Goal: Information Seeking & Learning: Compare options

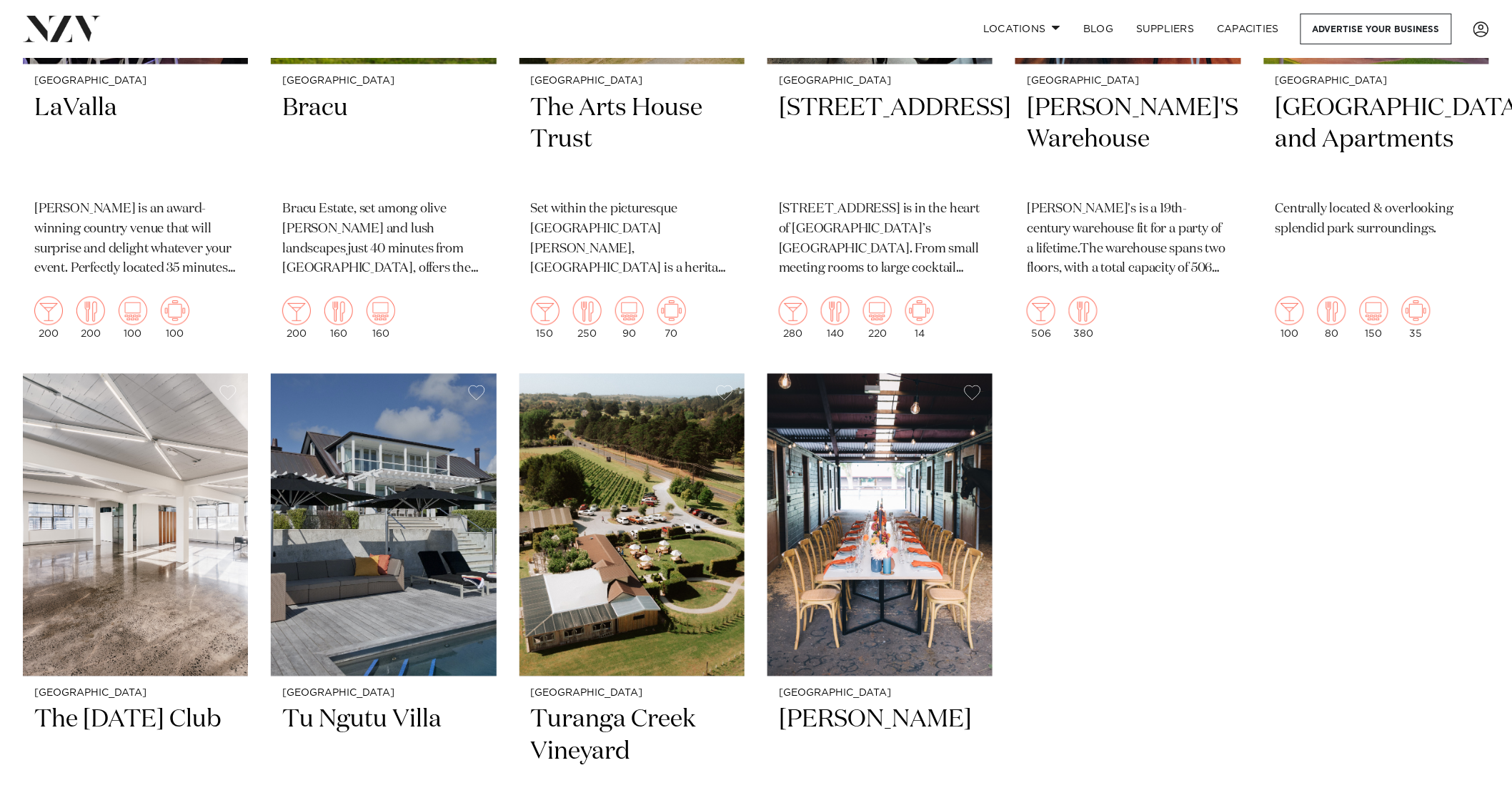
scroll to position [10359, 0]
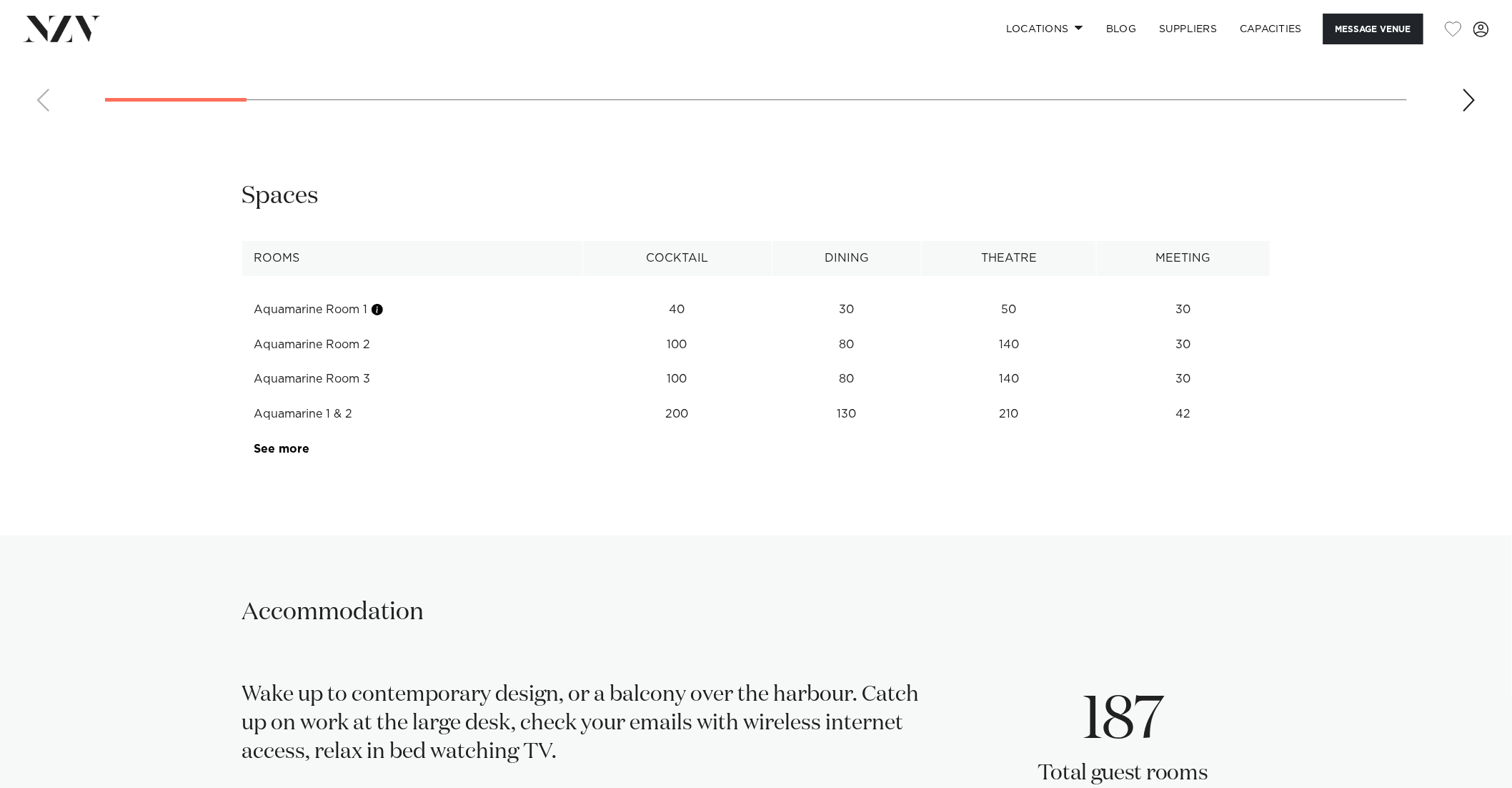
scroll to position [2027, 0]
click at [277, 445] on link "See more" at bounding box center [310, 450] width 112 height 11
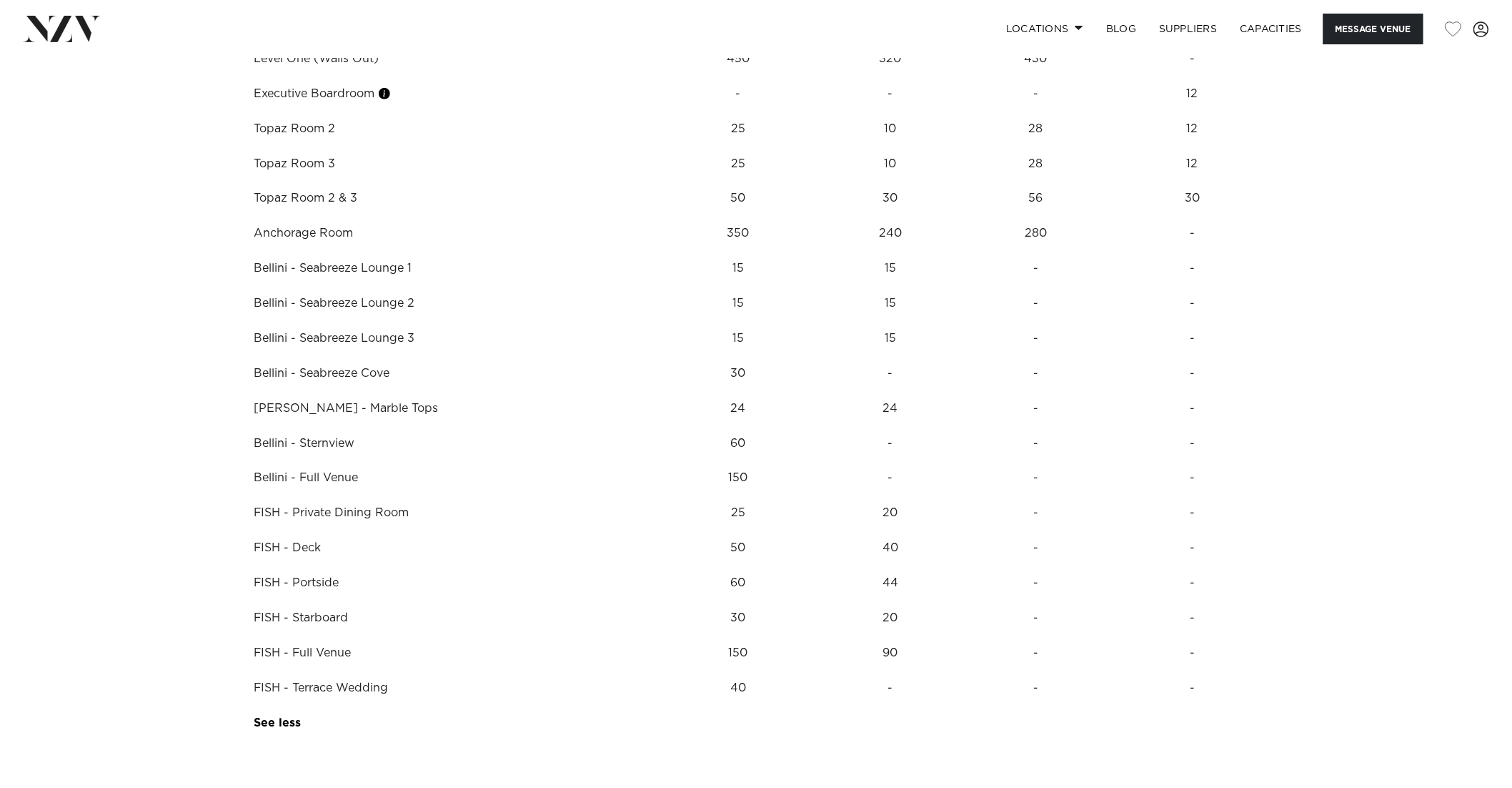
scroll to position [2470, 0]
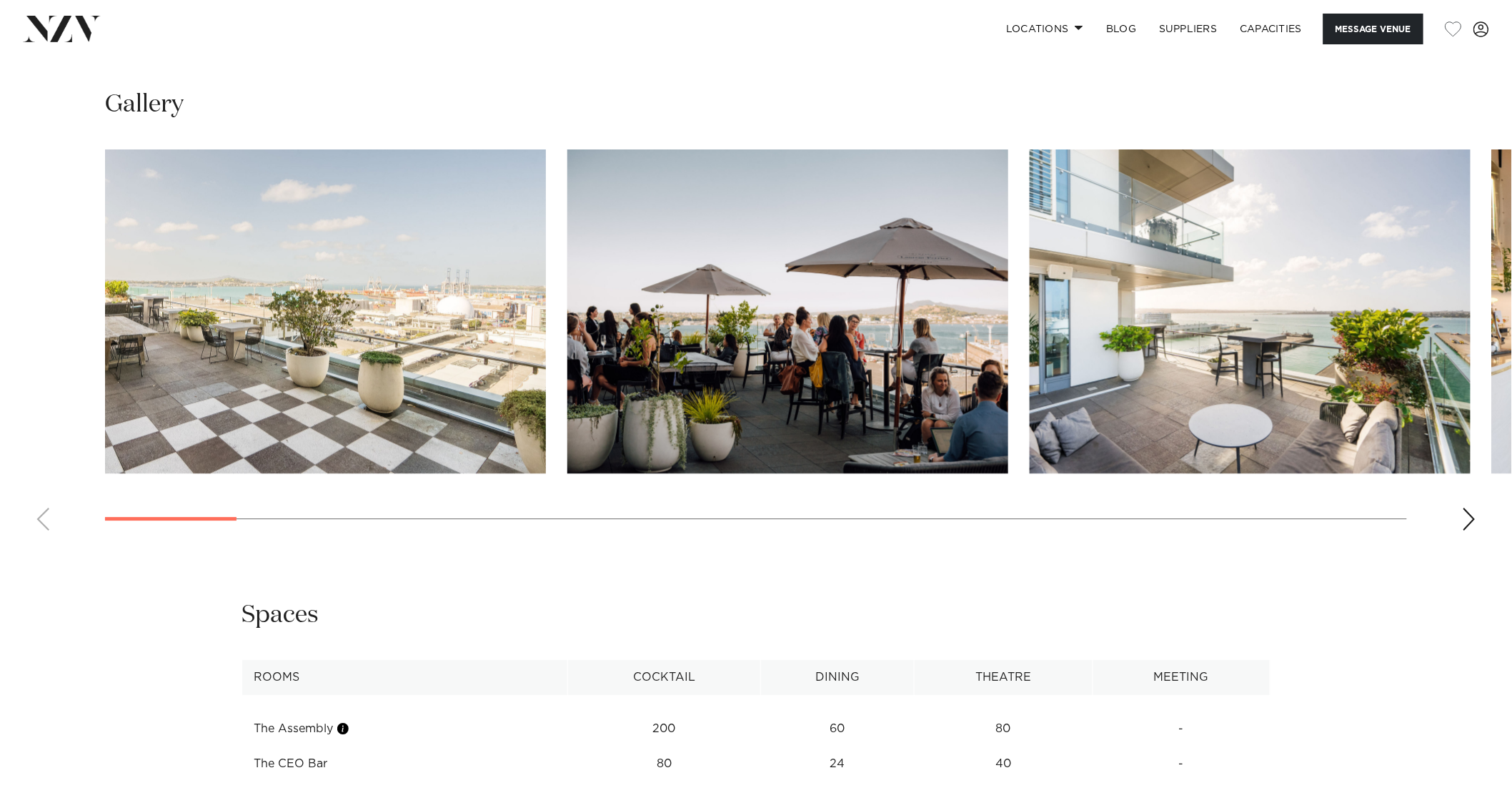
scroll to position [1503, 0]
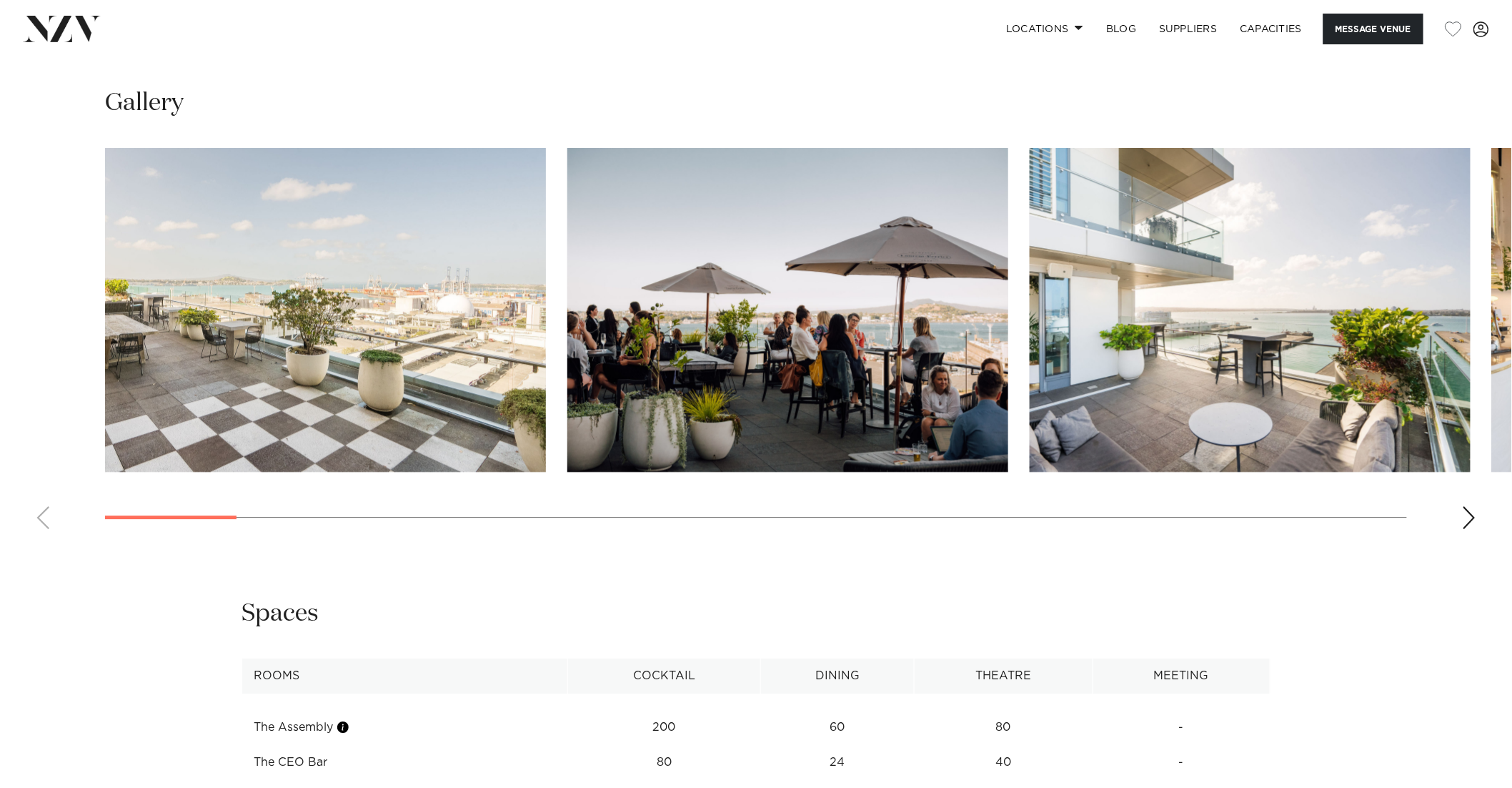
click at [1443, 511] on swiper-container at bounding box center [756, 344] width 1512 height 393
click at [1452, 516] on swiper-container at bounding box center [756, 344] width 1512 height 393
click at [1457, 516] on swiper-container at bounding box center [756, 344] width 1512 height 393
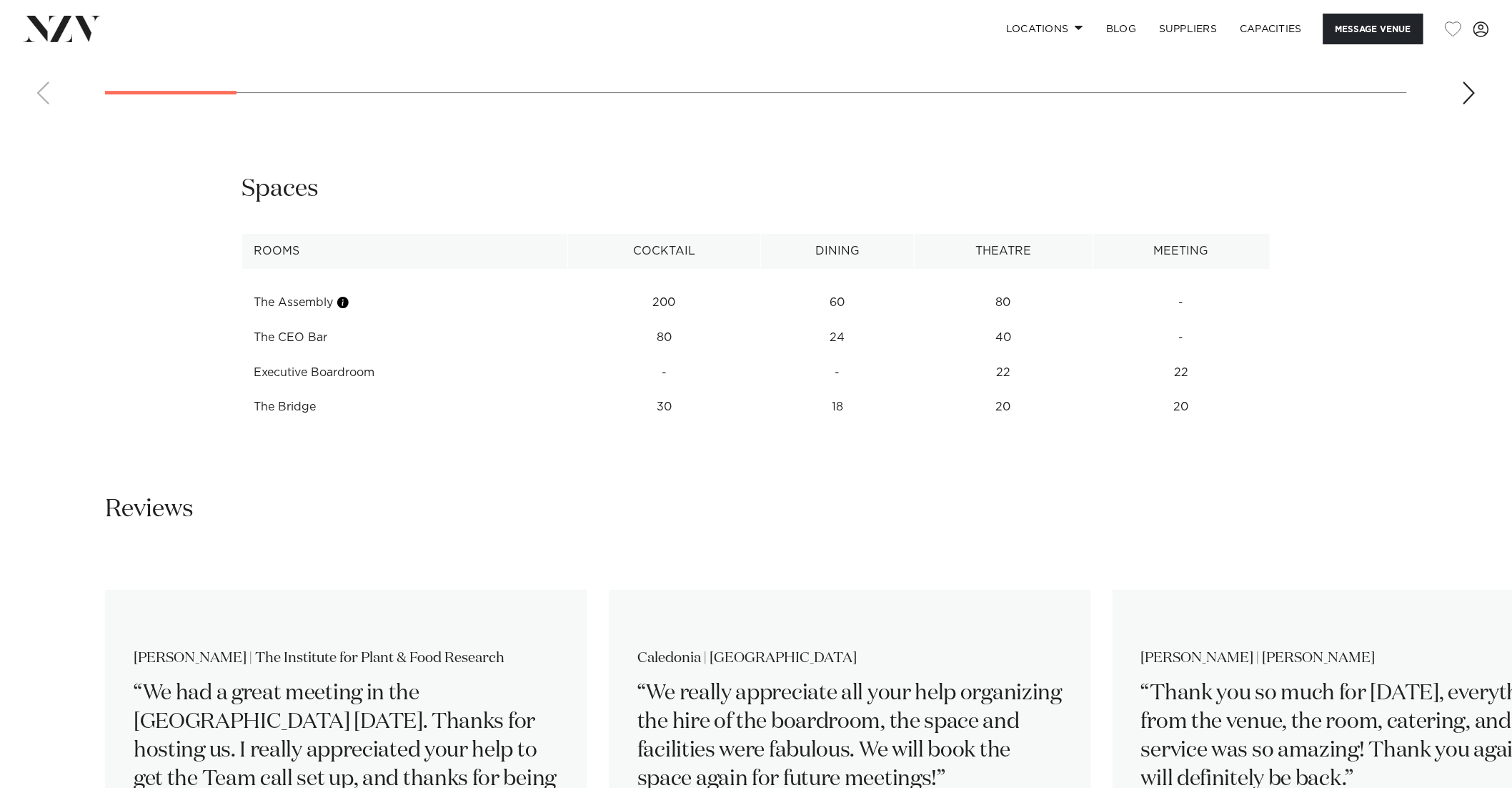
scroll to position [1936, 0]
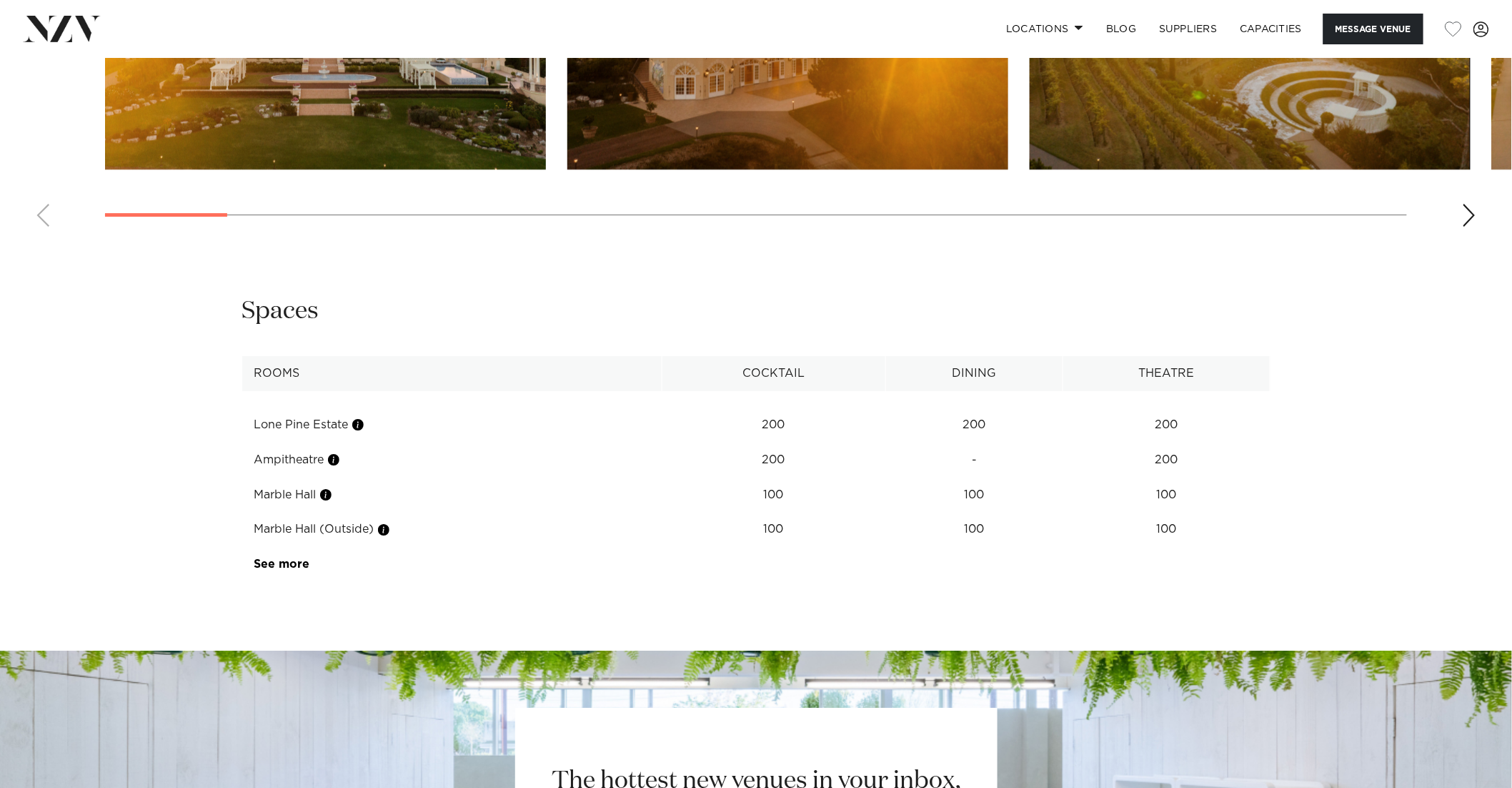
scroll to position [1789, 0]
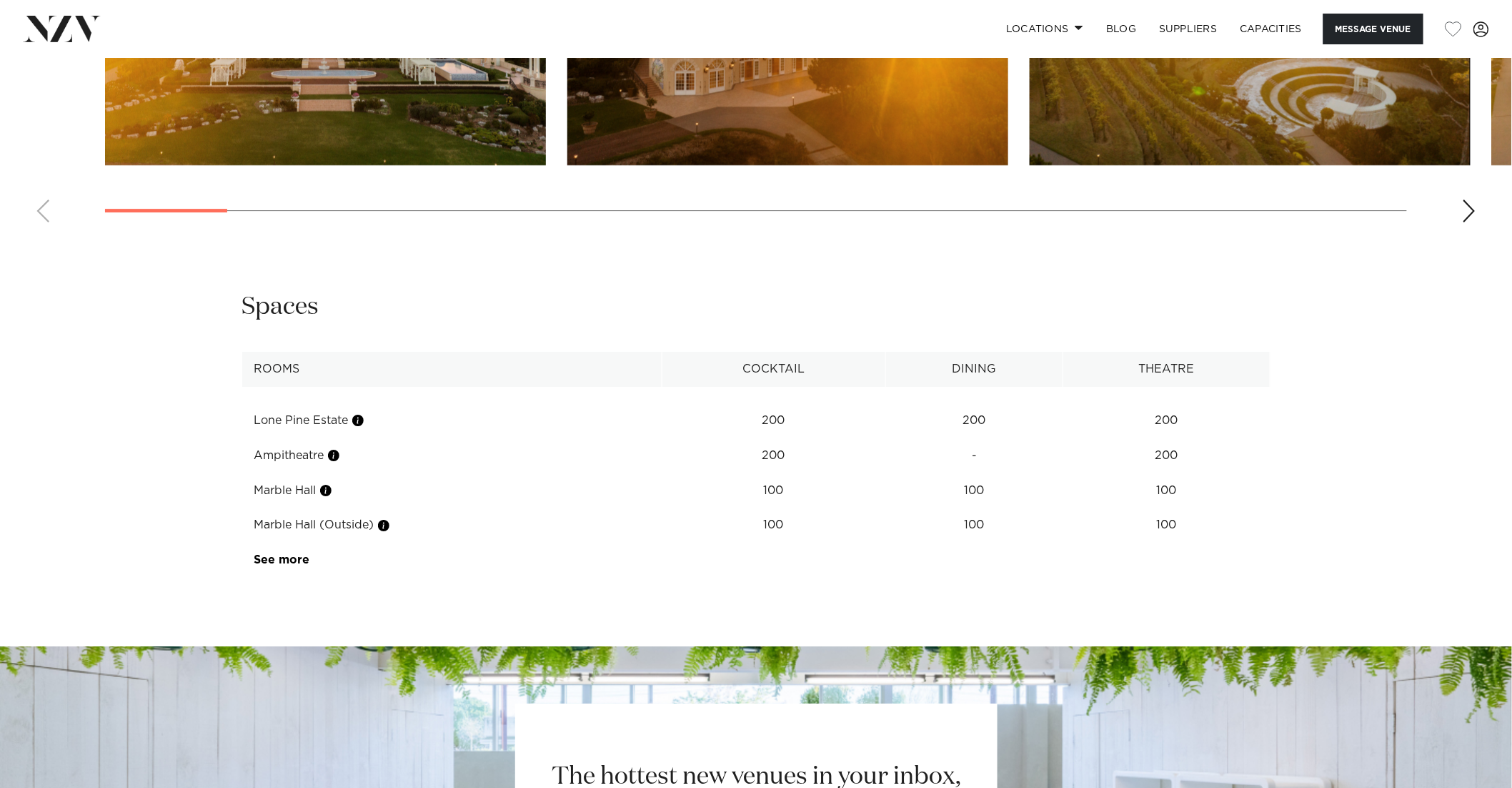
click at [303, 567] on td "See more" at bounding box center [309, 560] width 135 height 35
click at [298, 564] on link "See more" at bounding box center [310, 559] width 112 height 11
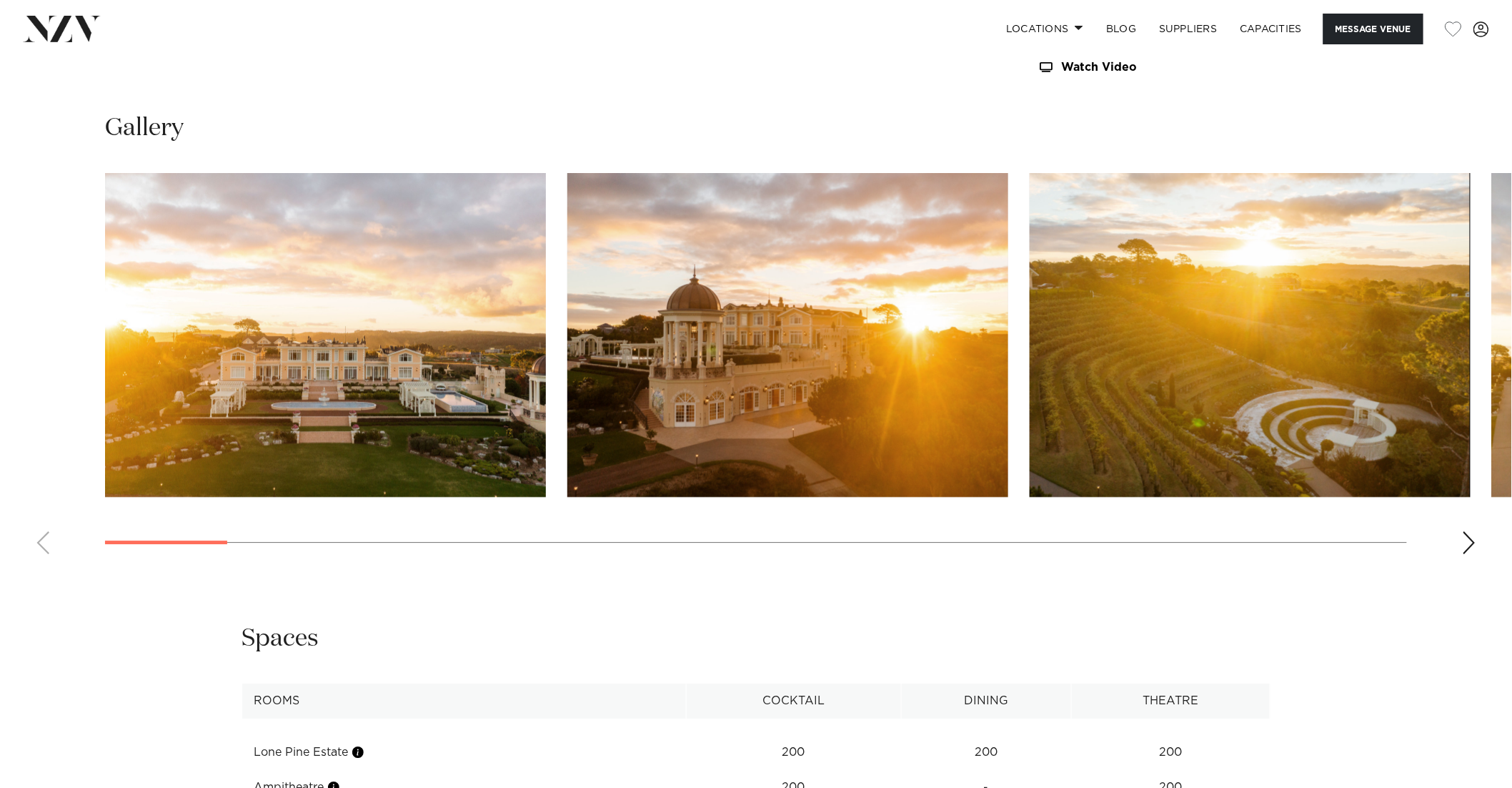
scroll to position [1323, 0]
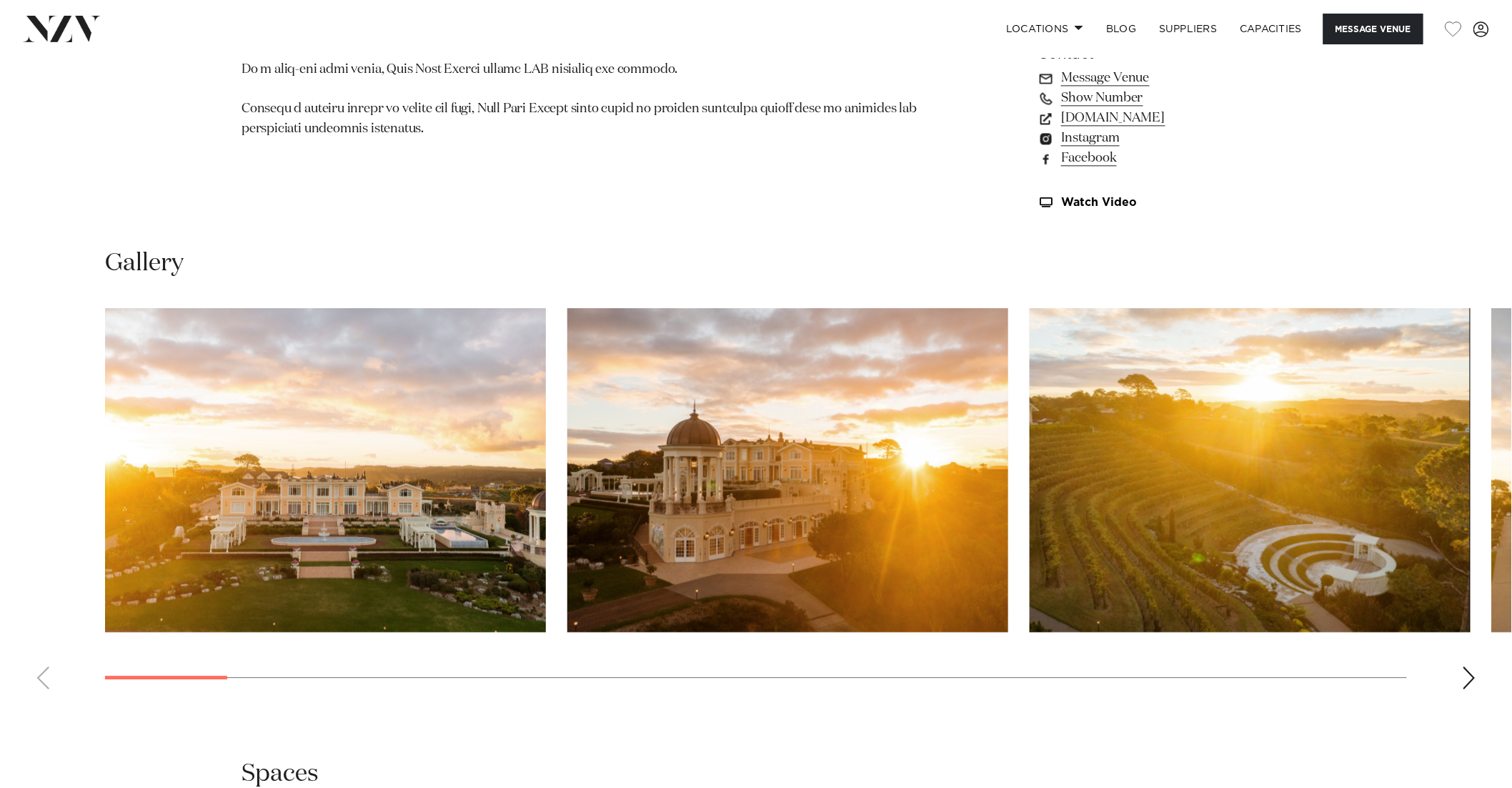
click at [1479, 674] on swiper-container at bounding box center [756, 504] width 1512 height 393
click at [1471, 674] on div "Next slide" at bounding box center [1469, 677] width 14 height 23
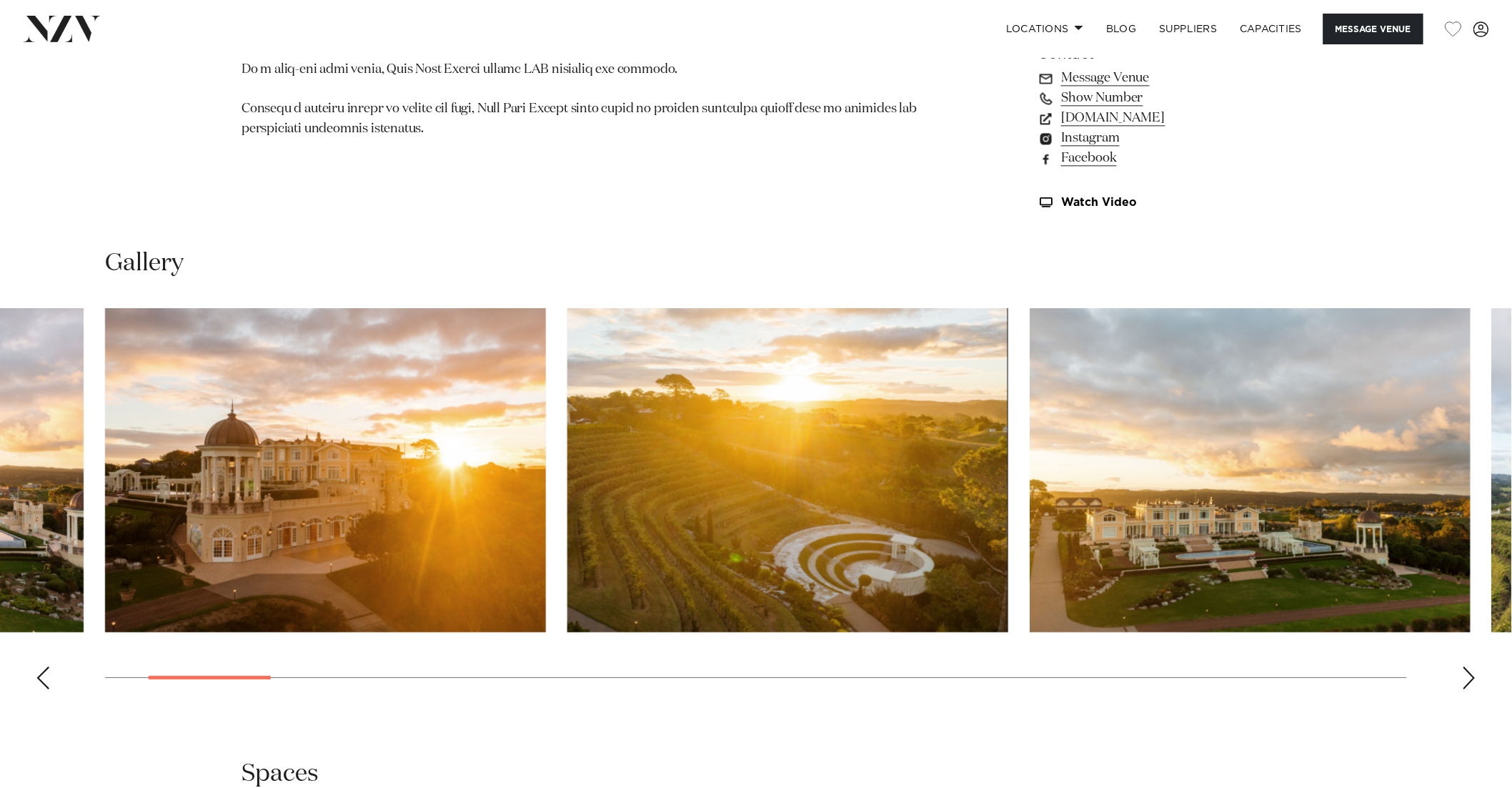
click at [1468, 674] on div "Next slide" at bounding box center [1469, 677] width 14 height 23
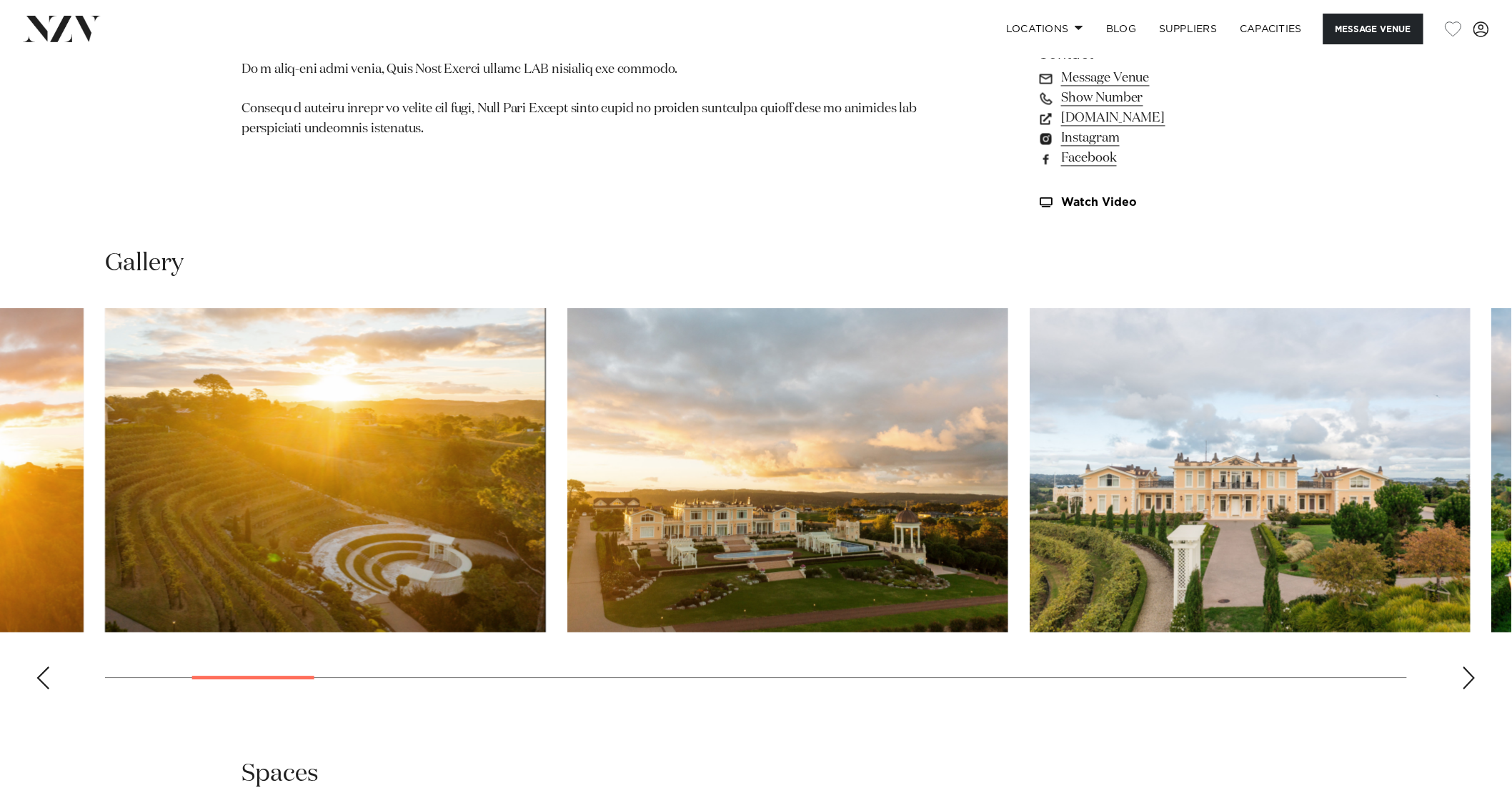
click at [1468, 674] on div "Next slide" at bounding box center [1469, 677] width 14 height 23
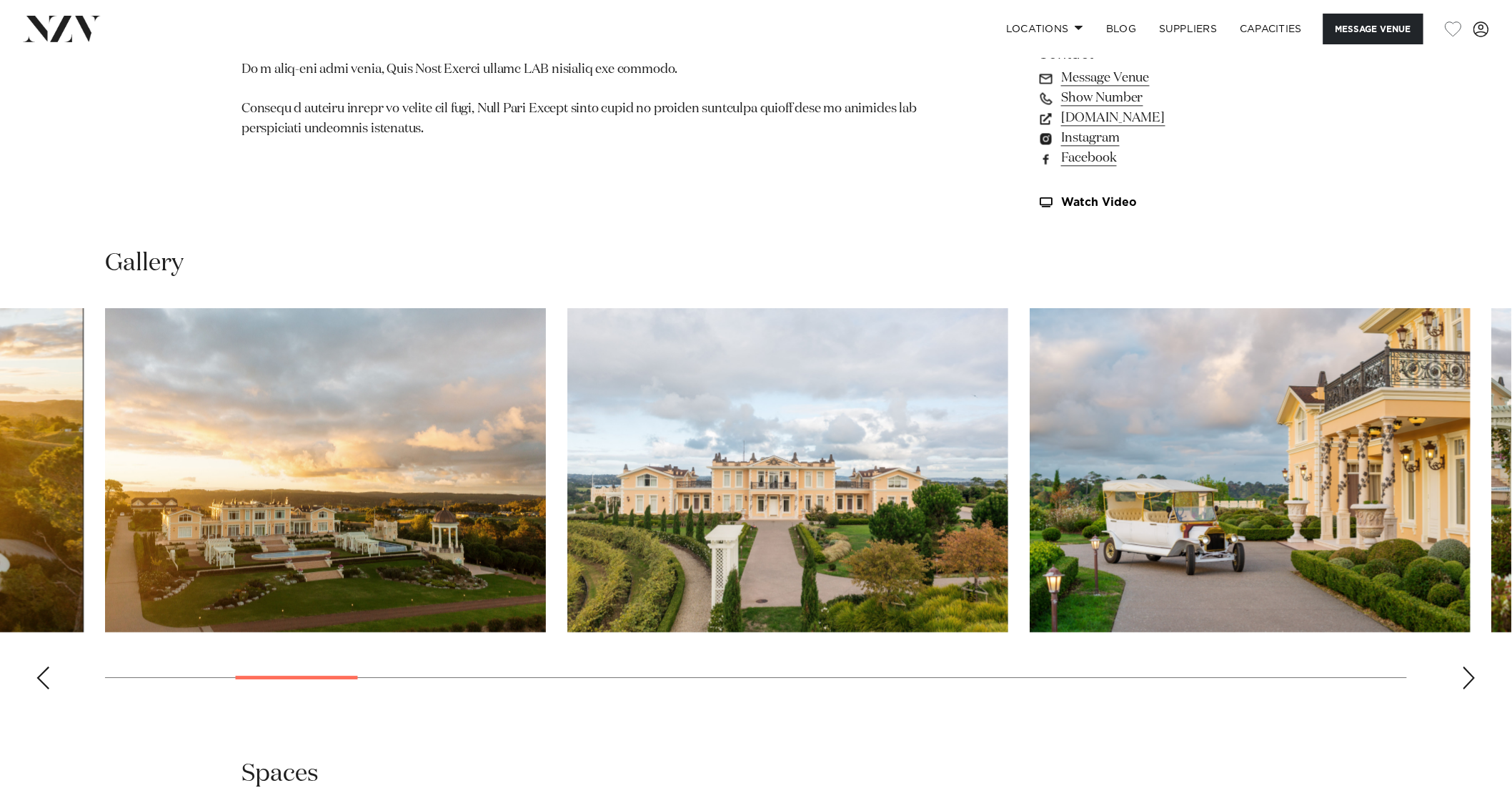
click at [1468, 674] on div "Next slide" at bounding box center [1469, 677] width 14 height 23
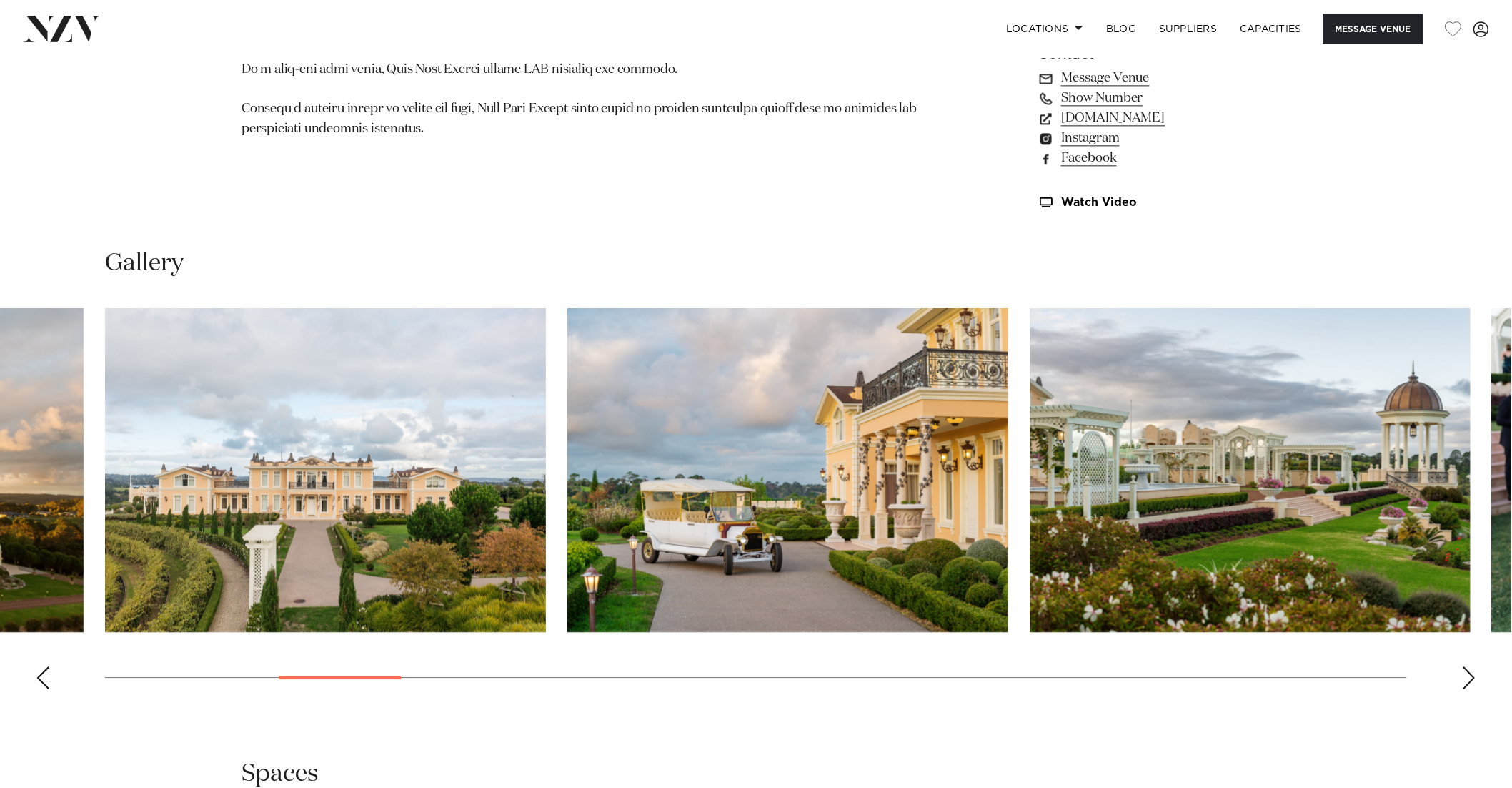
click at [1468, 674] on div "Next slide" at bounding box center [1469, 677] width 14 height 23
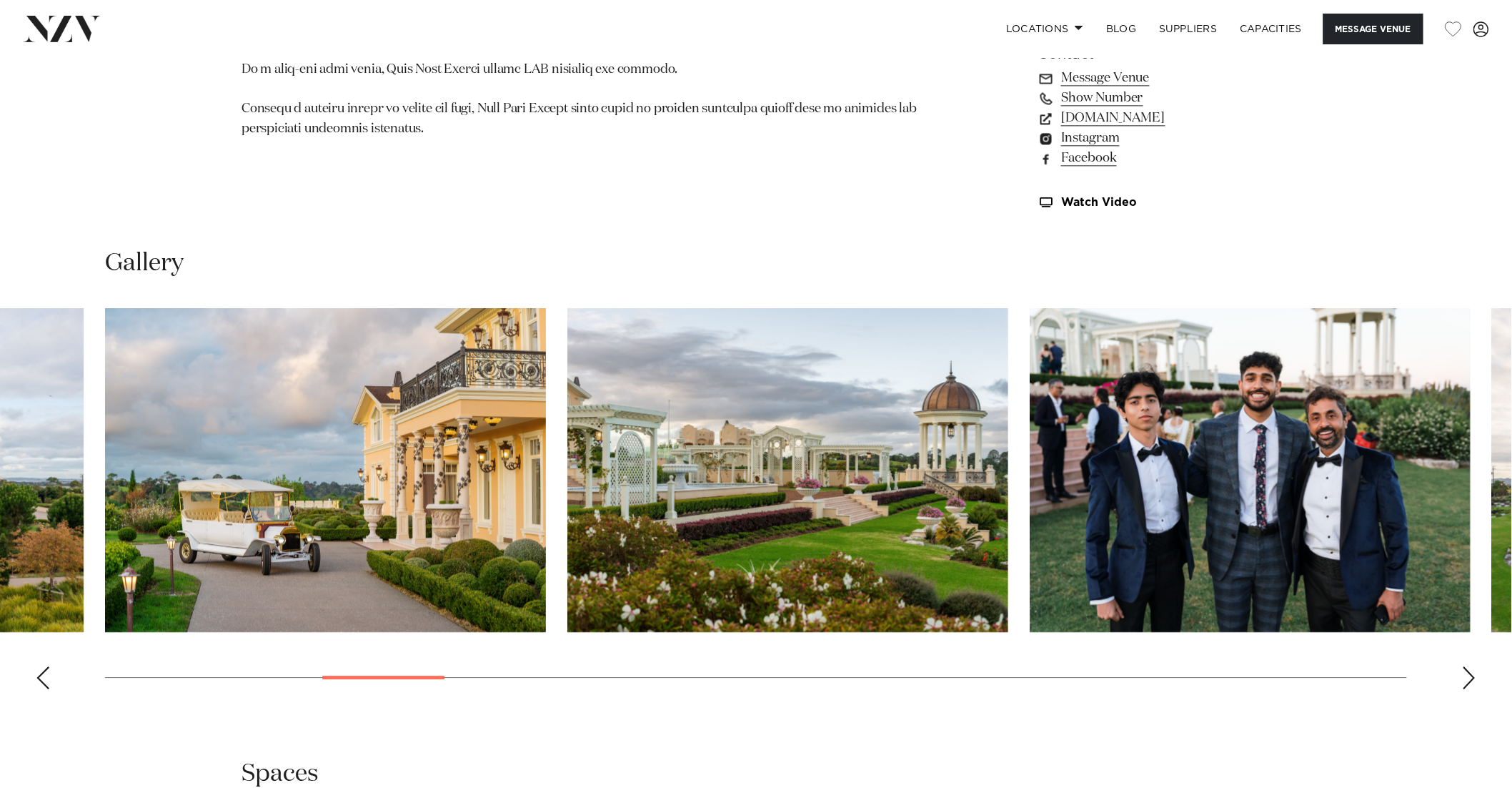
click at [1468, 674] on div "Next slide" at bounding box center [1469, 677] width 14 height 23
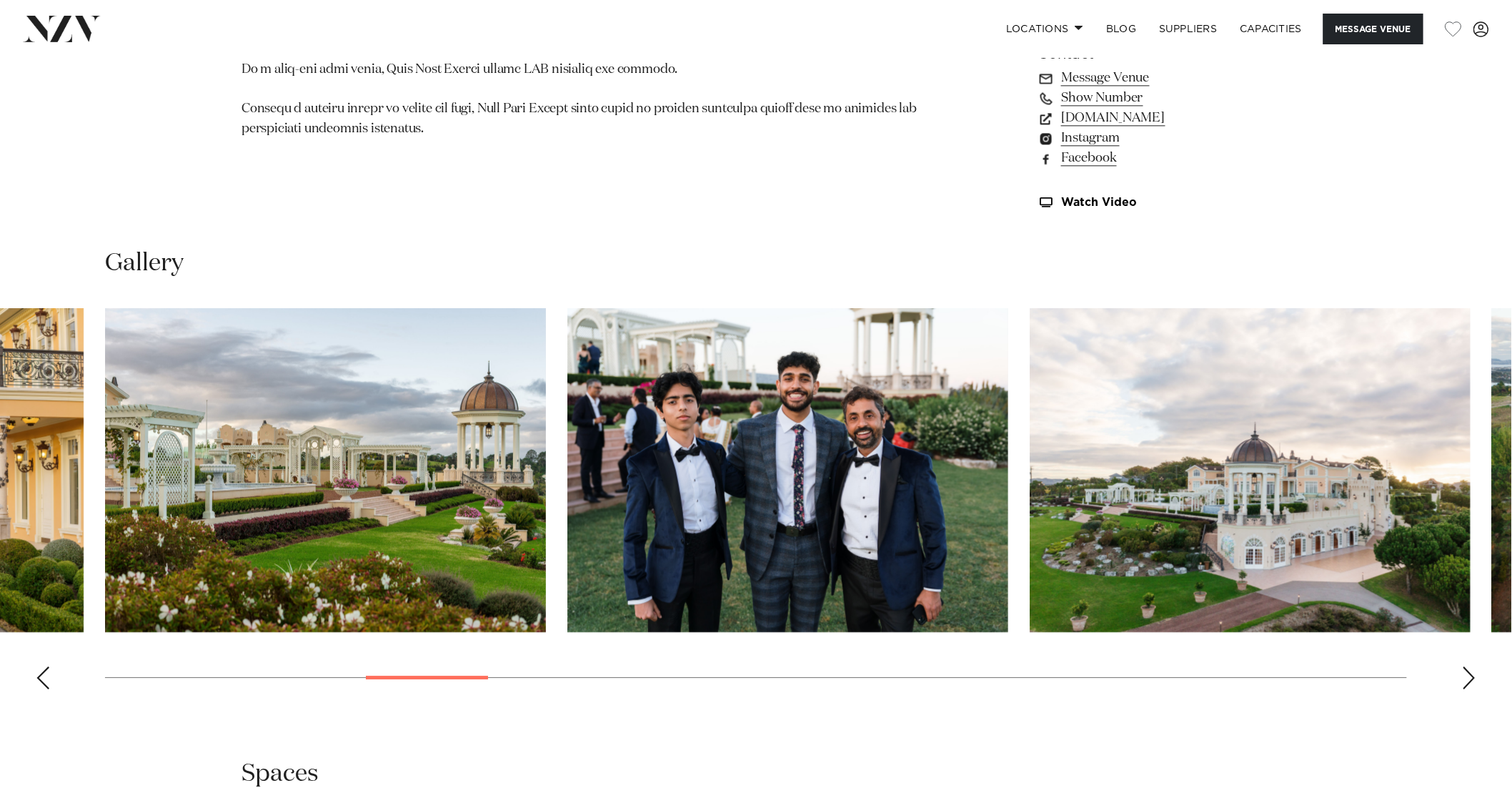
click at [1468, 674] on div "Next slide" at bounding box center [1469, 677] width 14 height 23
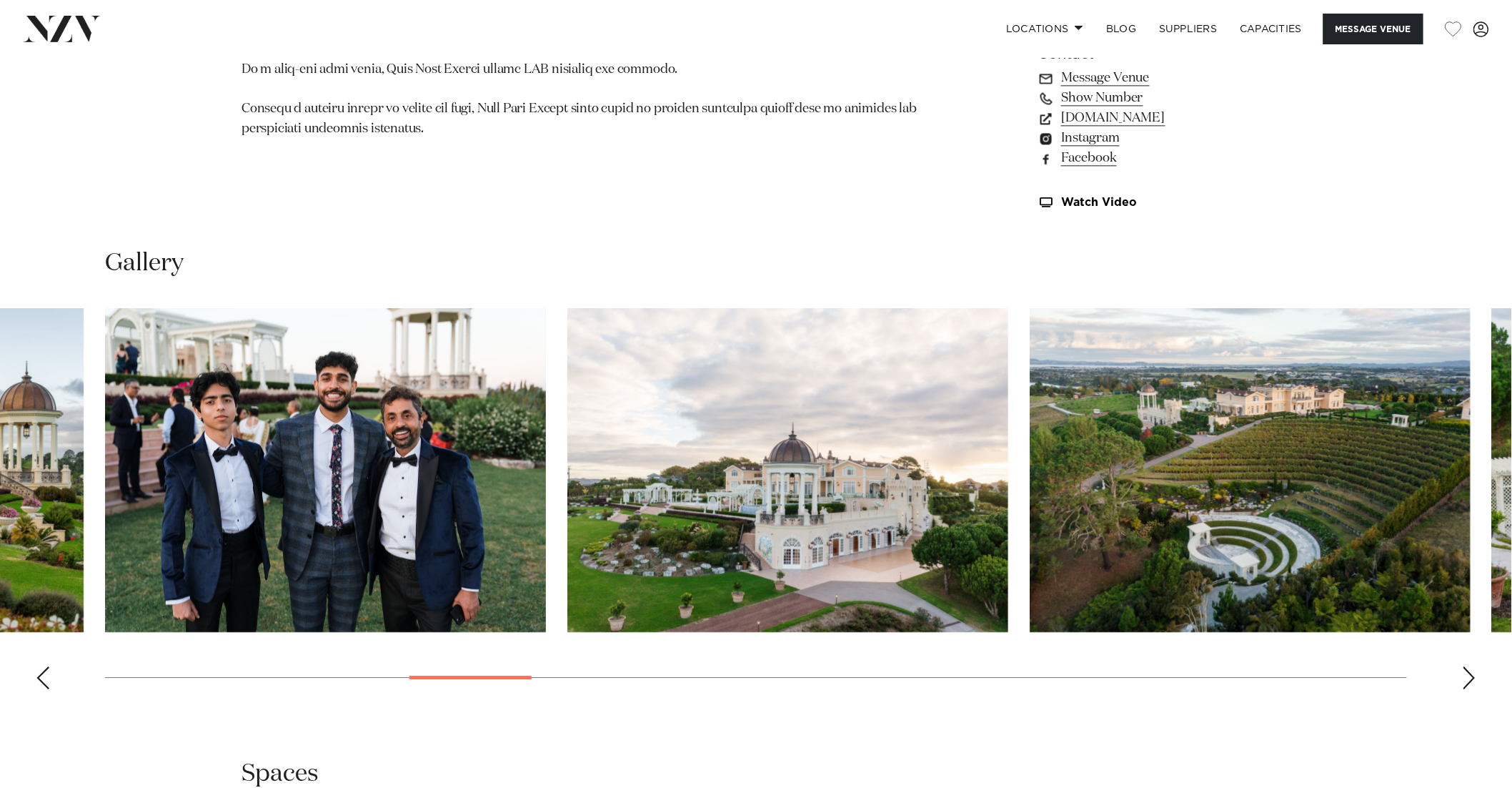
click at [1468, 674] on div "Next slide" at bounding box center [1469, 677] width 14 height 23
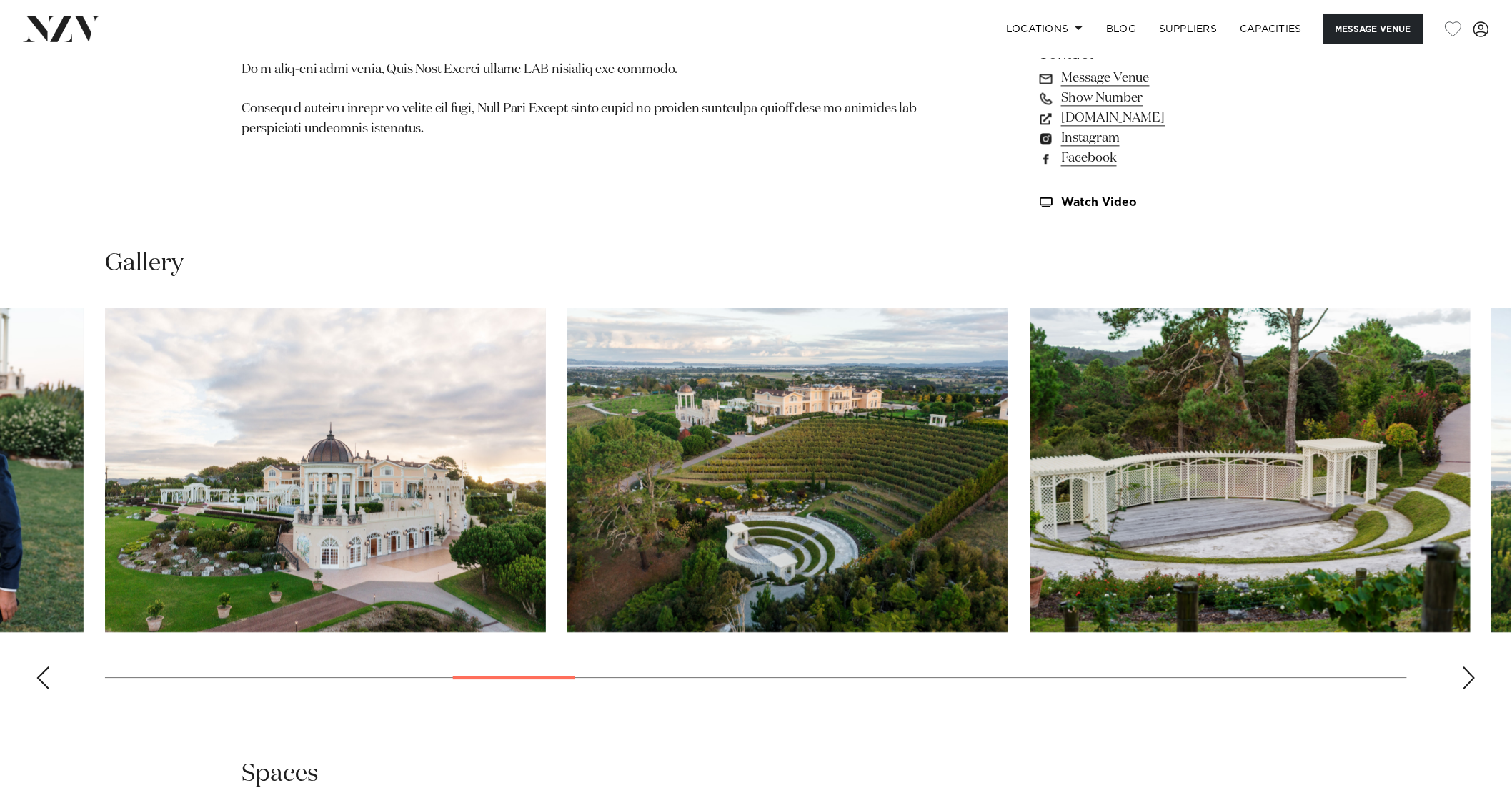
click at [1468, 674] on div "Next slide" at bounding box center [1469, 677] width 14 height 23
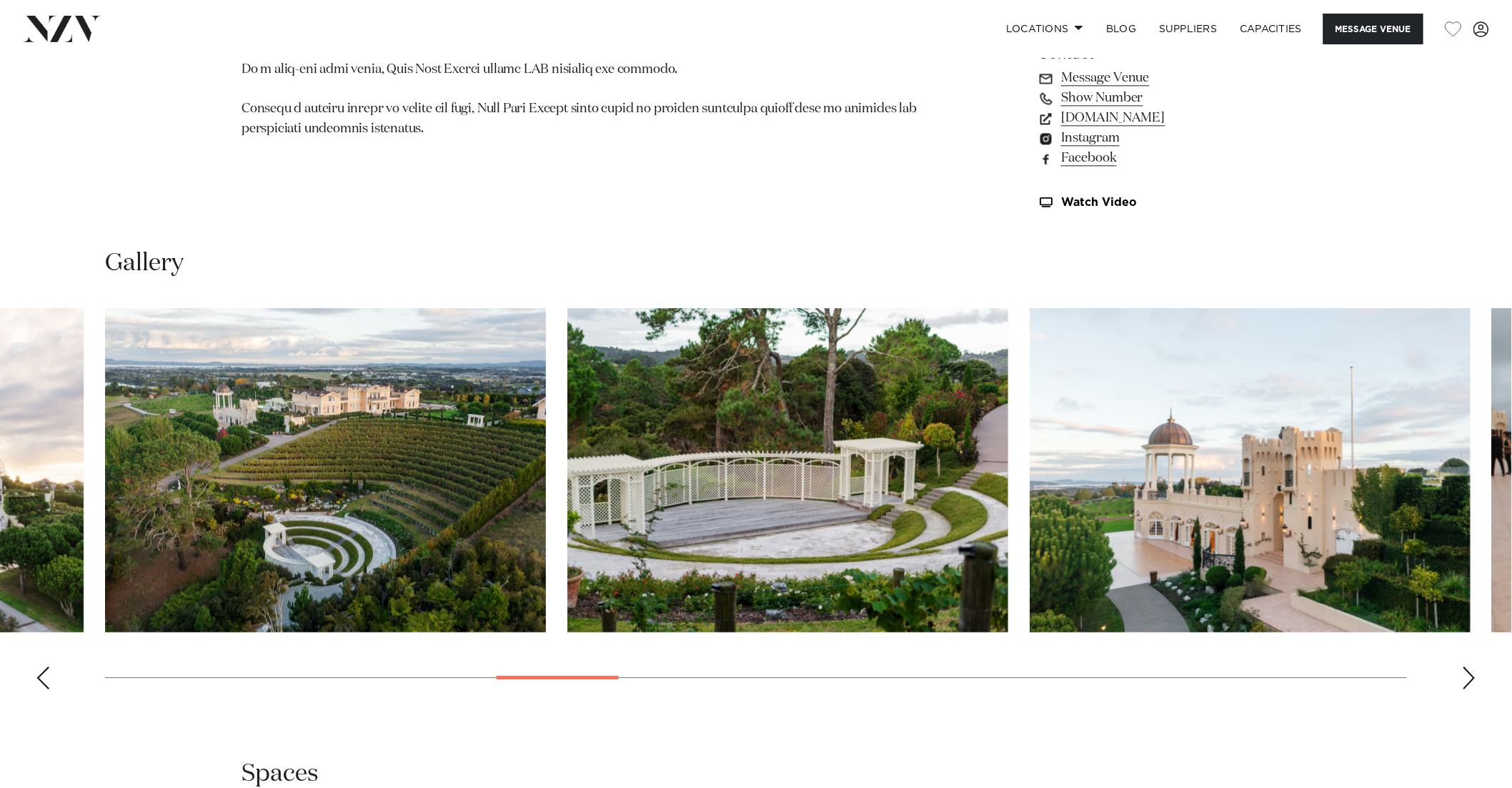
click at [1463, 682] on div "Next slide" at bounding box center [1469, 677] width 14 height 23
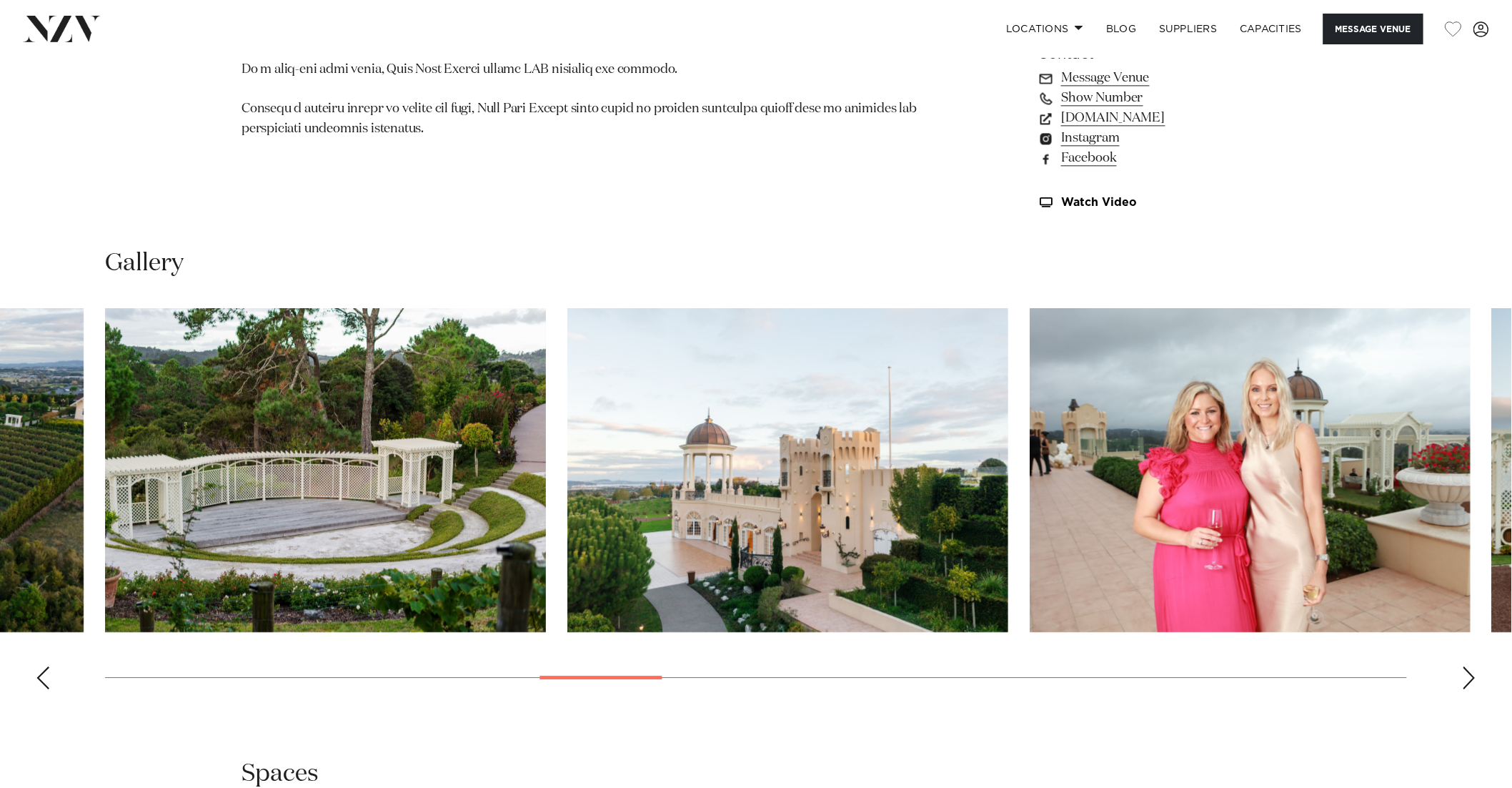
click at [1463, 682] on div "Next slide" at bounding box center [1469, 677] width 14 height 23
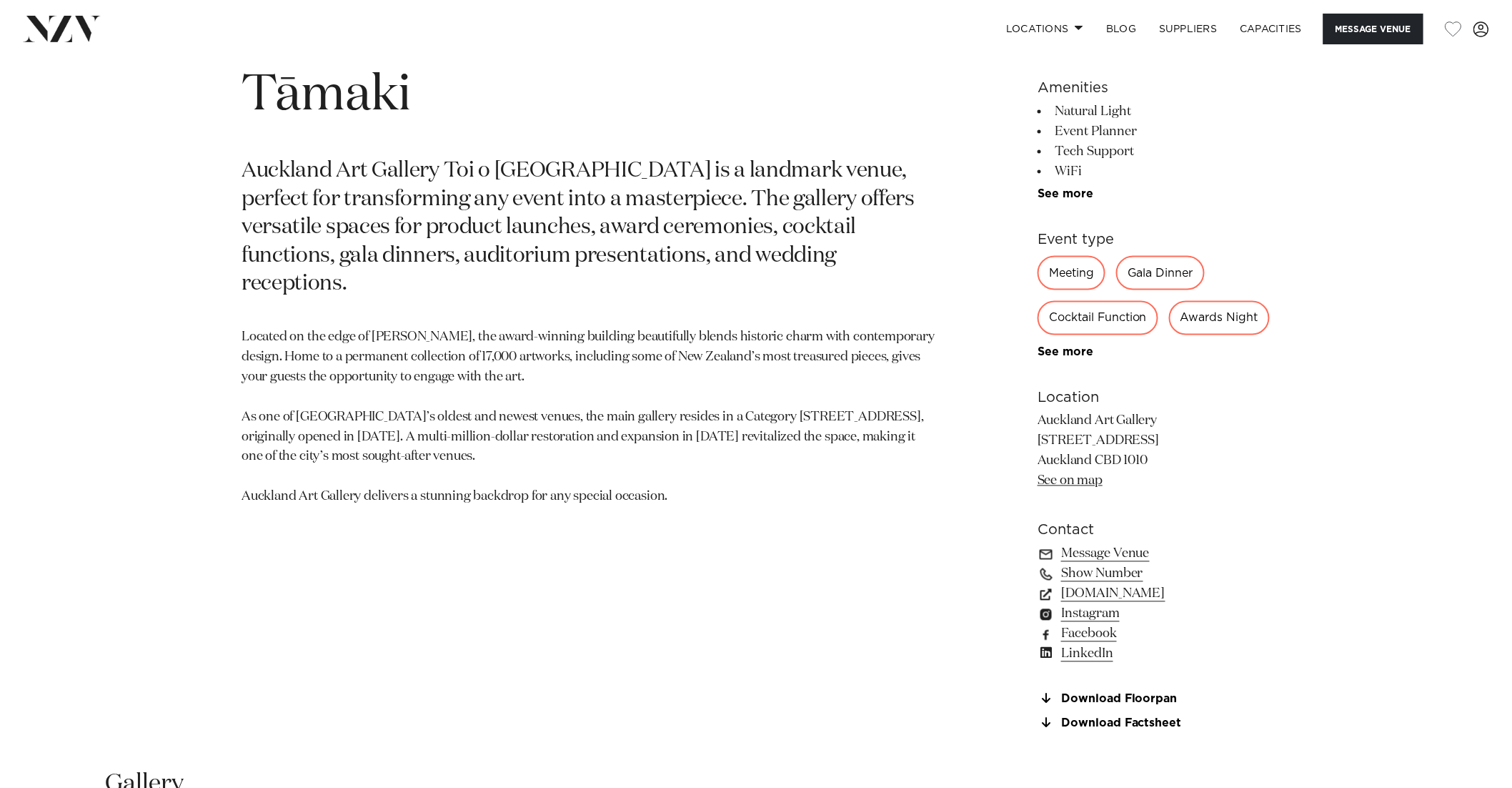
scroll to position [1476, 0]
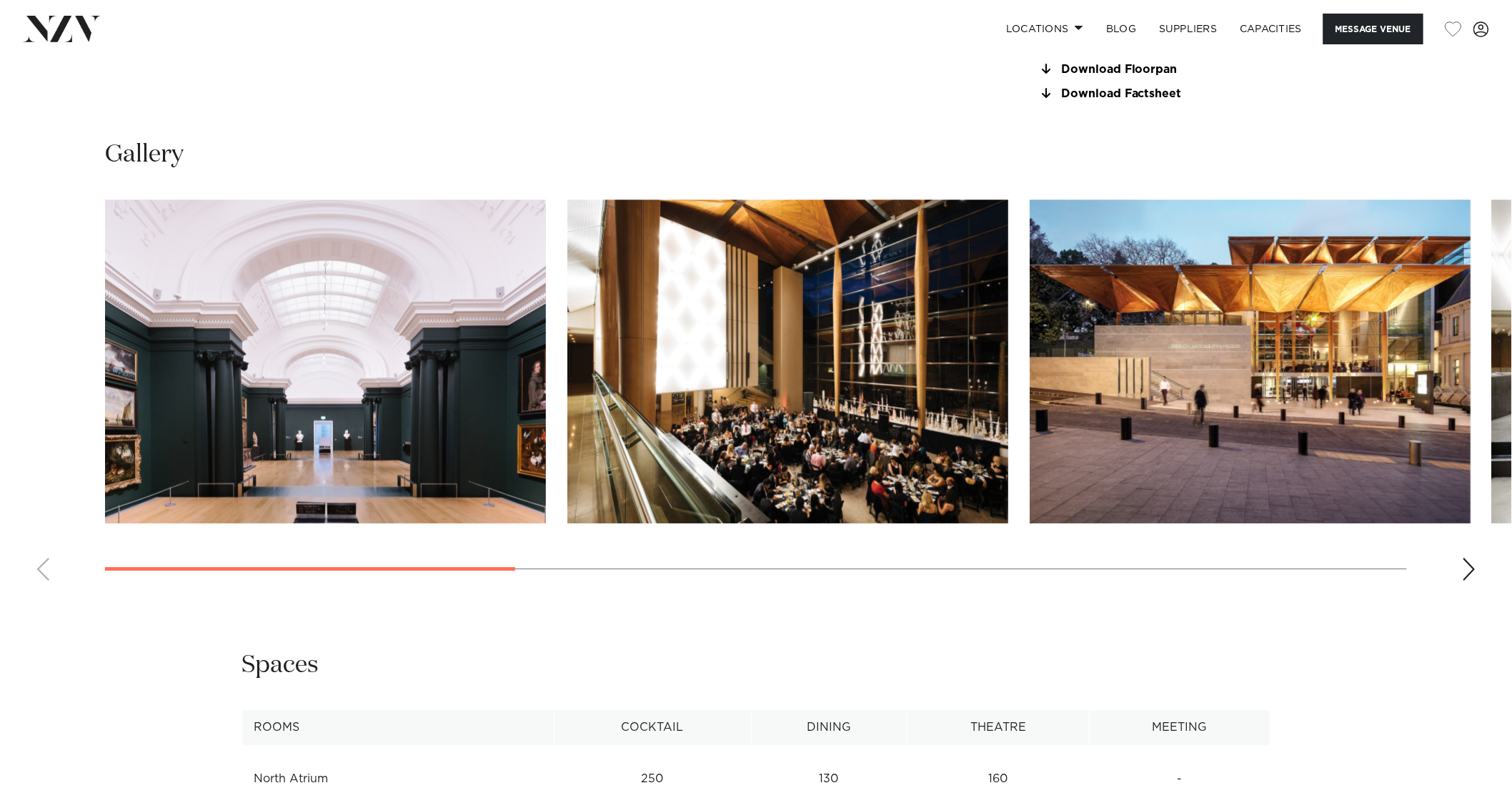
click at [1442, 557] on swiper-container at bounding box center [756, 395] width 1512 height 393
click at [1465, 576] on div "Next slide" at bounding box center [1469, 569] width 14 height 23
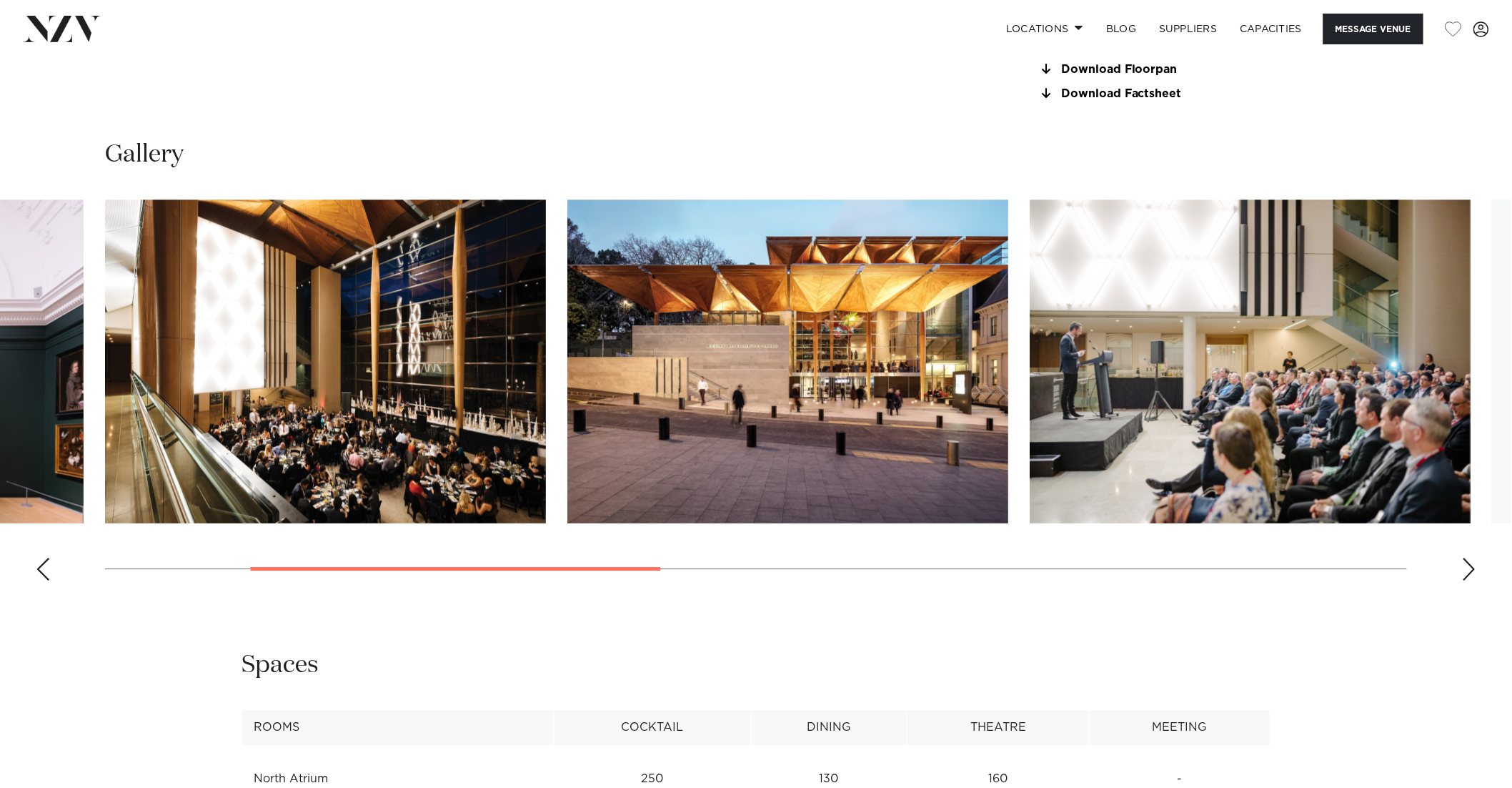
click at [1465, 576] on div "Next slide" at bounding box center [1469, 569] width 14 height 23
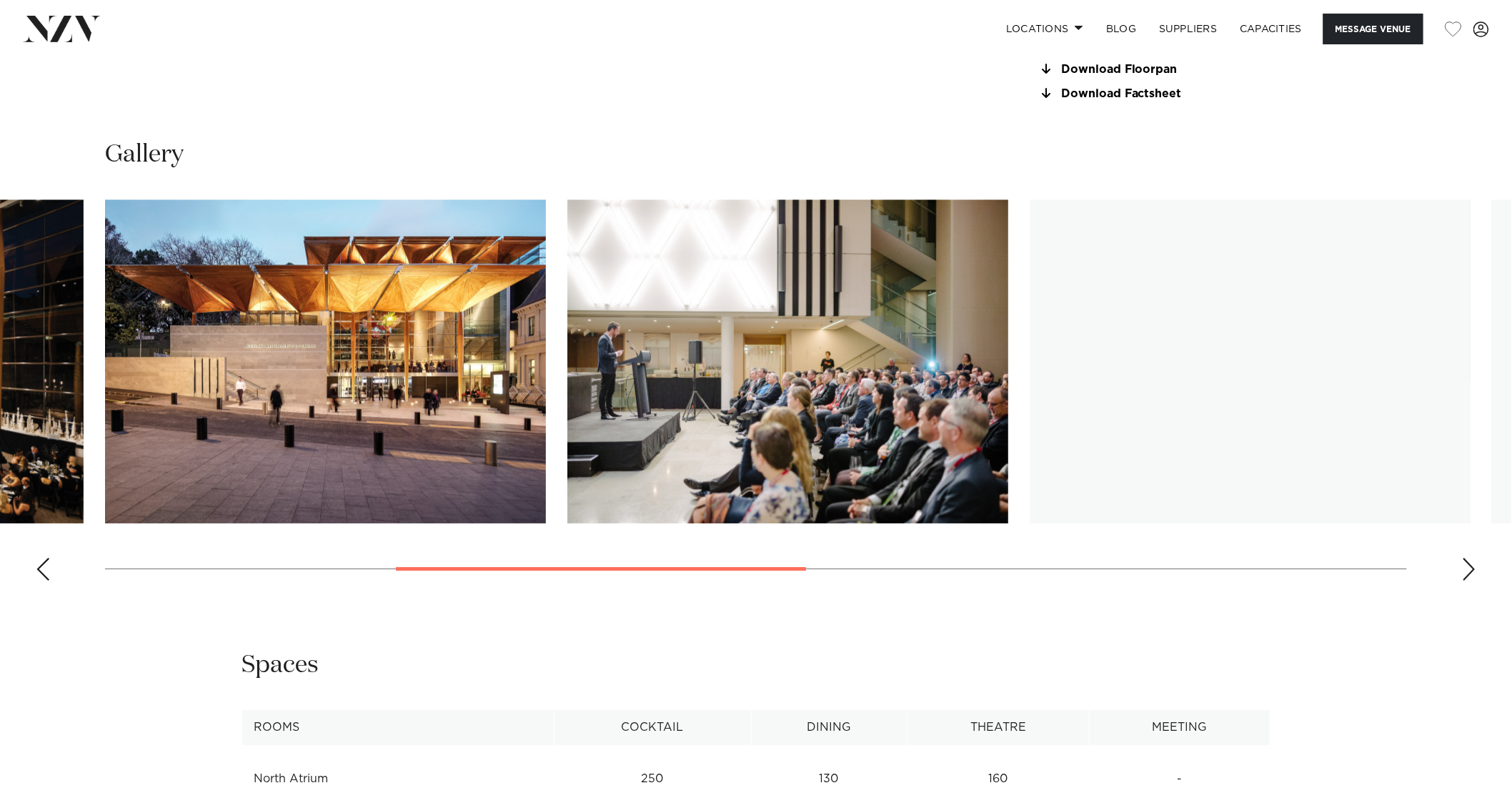
click at [1465, 576] on div "Next slide" at bounding box center [1469, 569] width 14 height 23
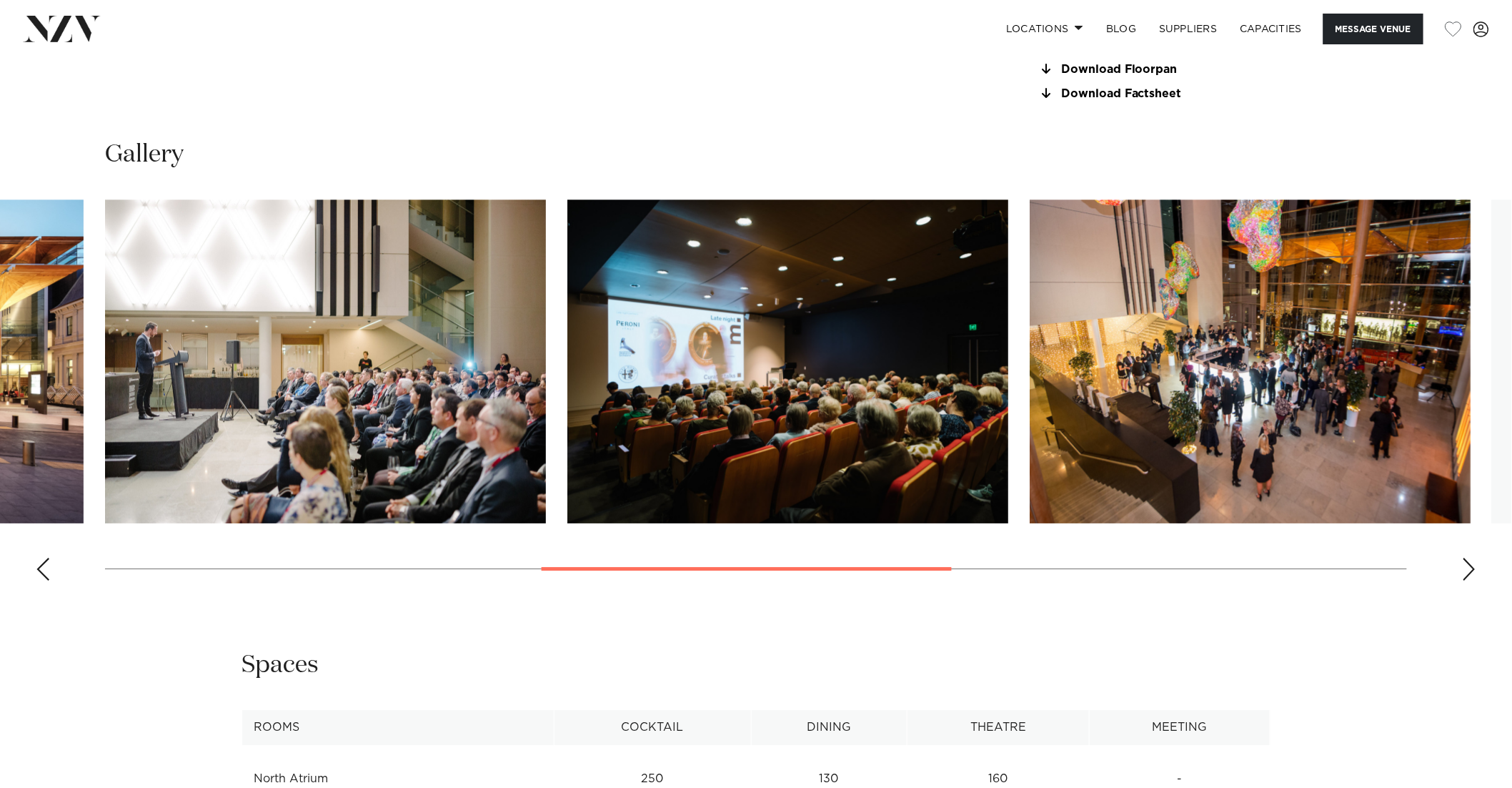
click at [1465, 576] on div "Next slide" at bounding box center [1469, 569] width 14 height 23
